Goal: Go to known website: Go to known website

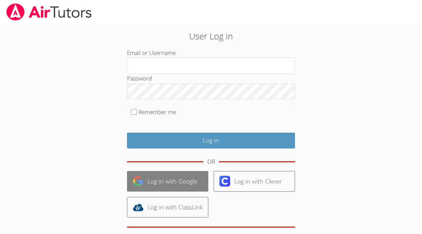
click at [156, 181] on link "Log in with Google" at bounding box center [167, 181] width 81 height 20
click at [156, 180] on link "Log in with Google" at bounding box center [167, 181] width 81 height 20
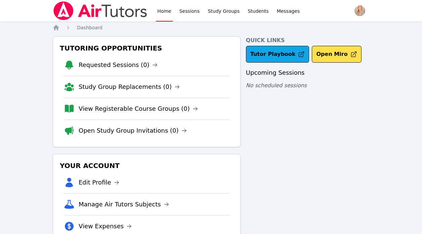
click at [327, 65] on div "Quick Links Tutor Playbook Open Miro Upcoming Sessions No scheduled sessions" at bounding box center [307, 150] width 123 height 228
click at [317, 59] on button "Open Miro" at bounding box center [336, 54] width 49 height 17
